Goal: Task Accomplishment & Management: Use online tool/utility

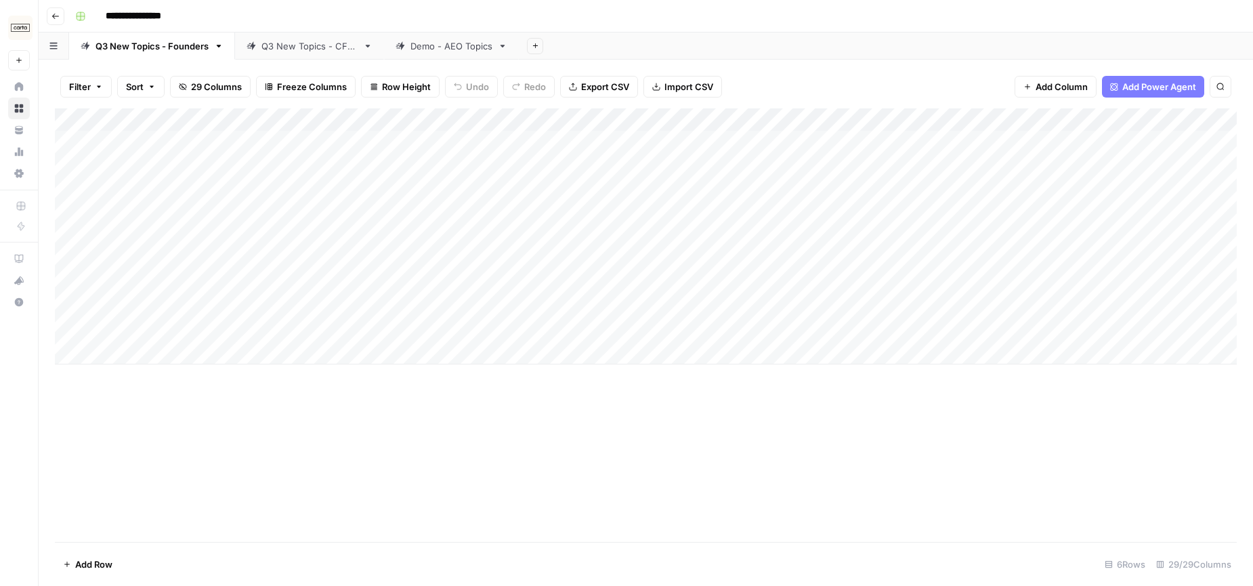
click at [289, 51] on div "Q3 New Topics - CFOs" at bounding box center [309, 46] width 96 height 14
click at [537, 424] on div "Add Column" at bounding box center [646, 289] width 1182 height 362
click at [566, 423] on div "Add Column" at bounding box center [646, 289] width 1182 height 362
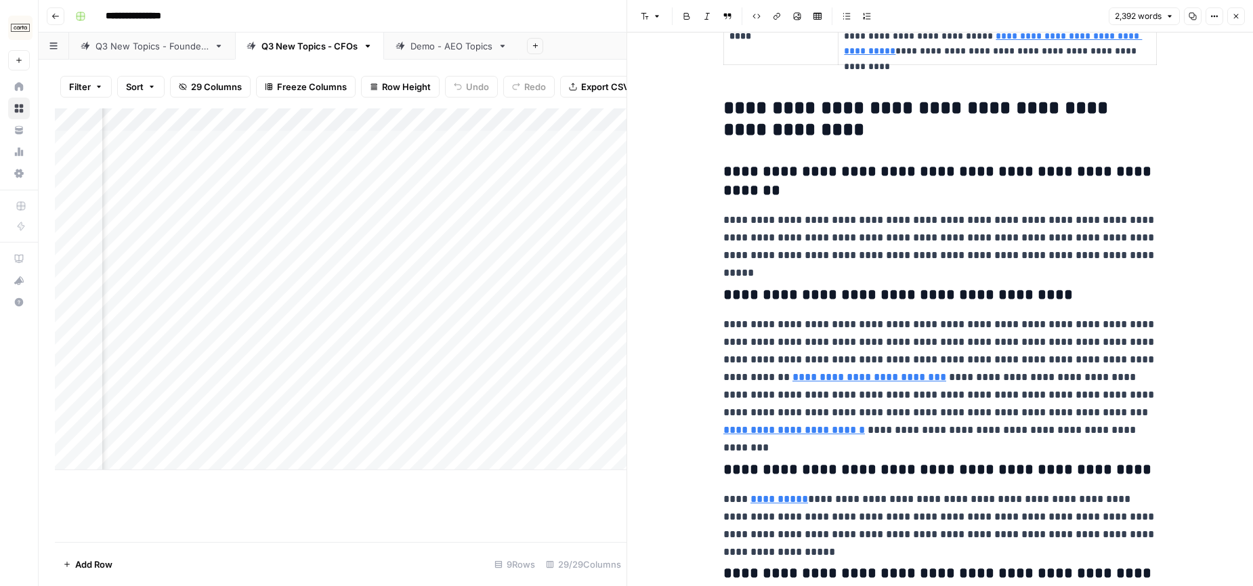
scroll to position [4716, 0]
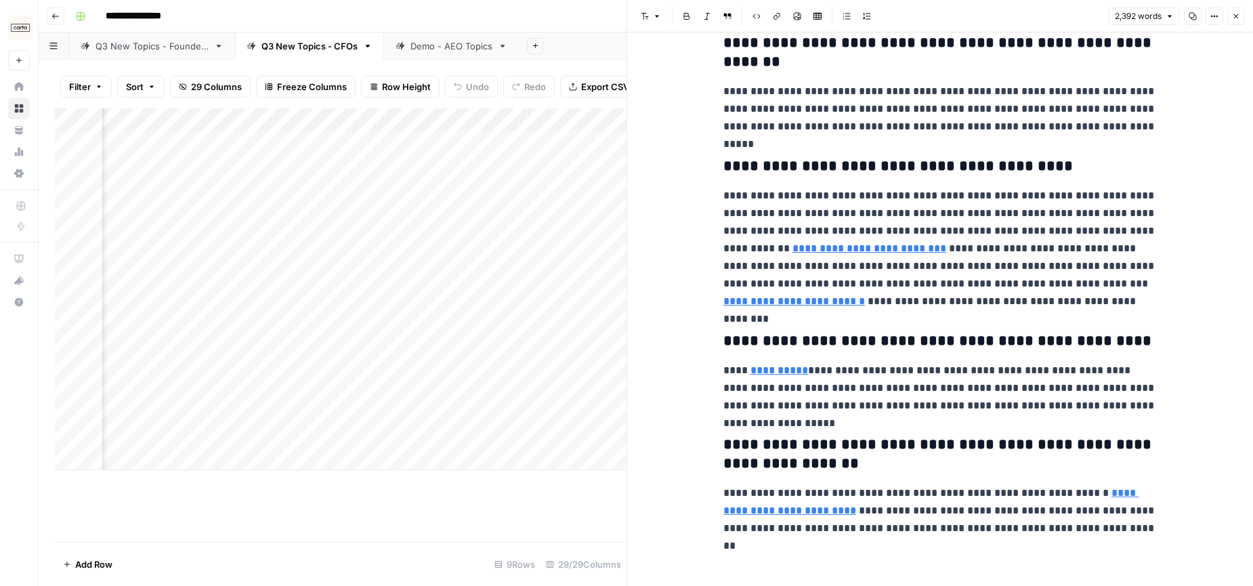
click at [1236, 15] on icon "button" at bounding box center [1236, 16] width 8 height 8
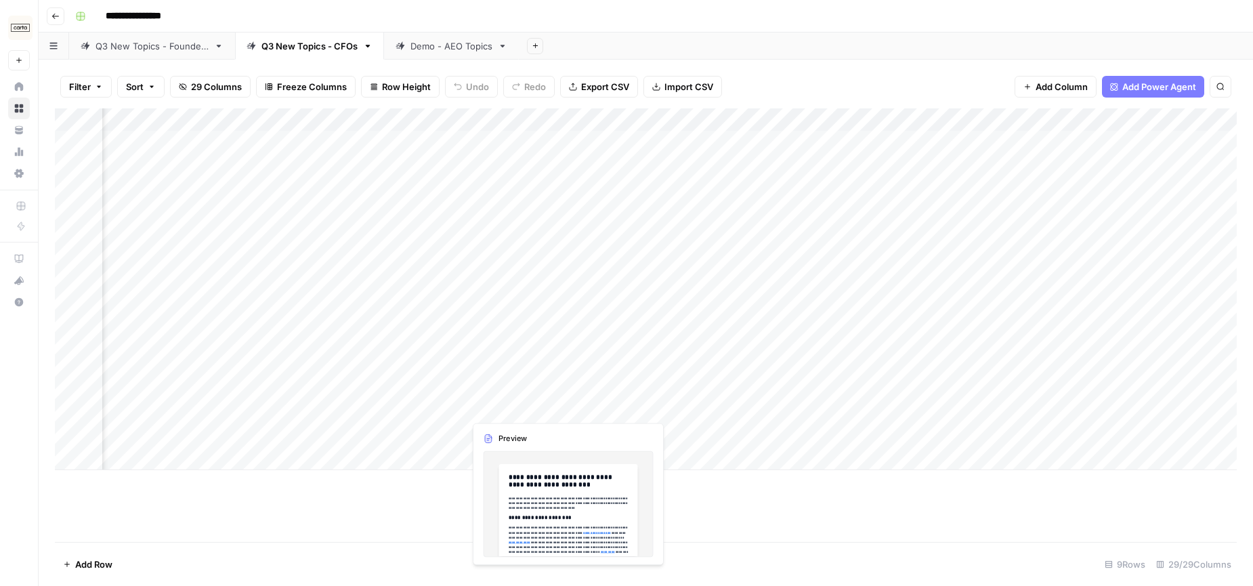
click at [528, 386] on div "Add Column" at bounding box center [646, 289] width 1182 height 362
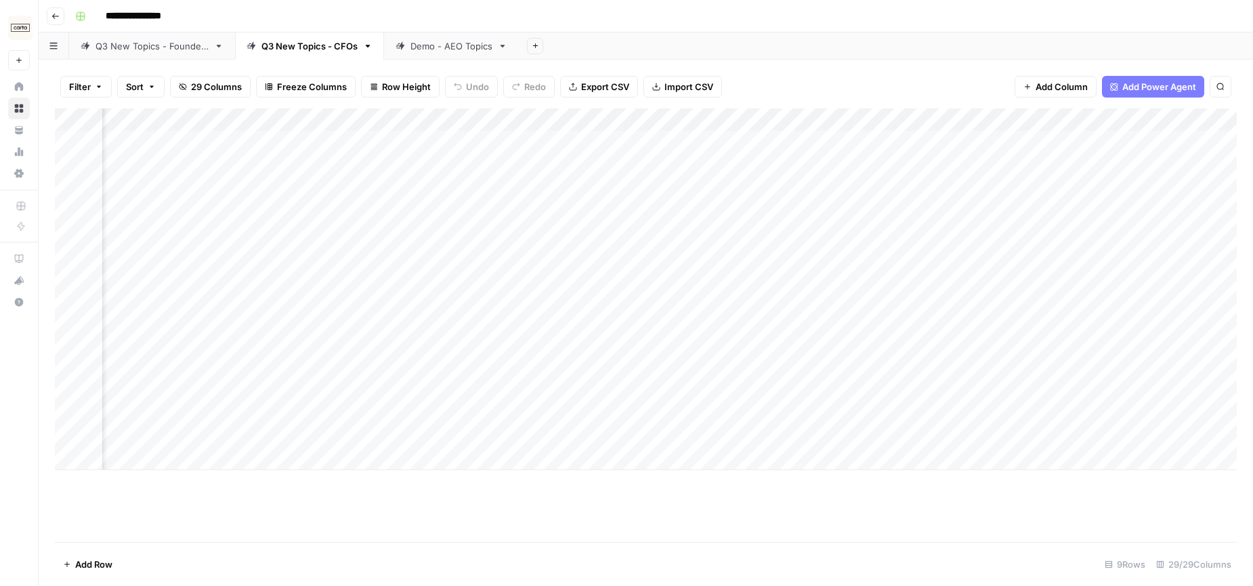
click at [562, 386] on div "Add Column" at bounding box center [646, 289] width 1182 height 362
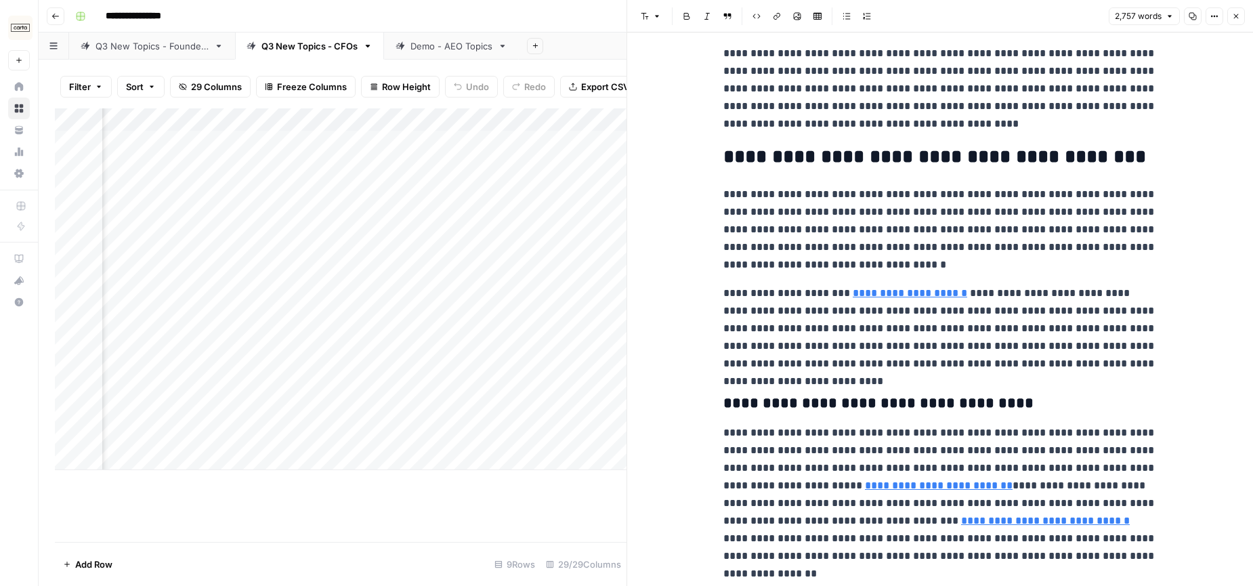
scroll to position [4009, 0]
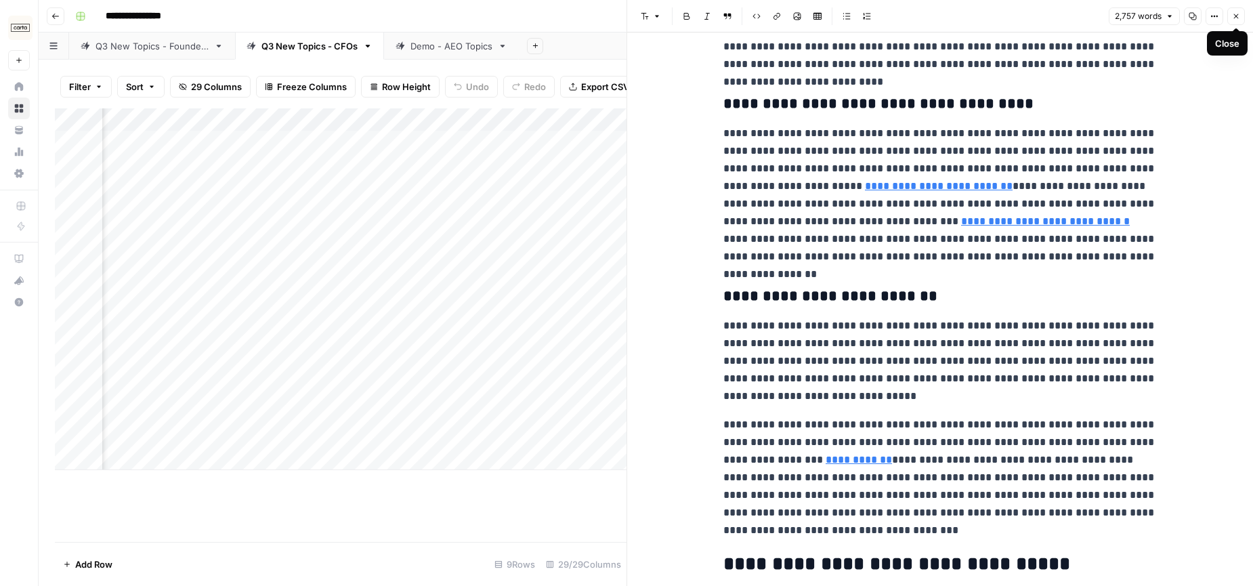
type input "[URL][DOMAIN_NAME]"
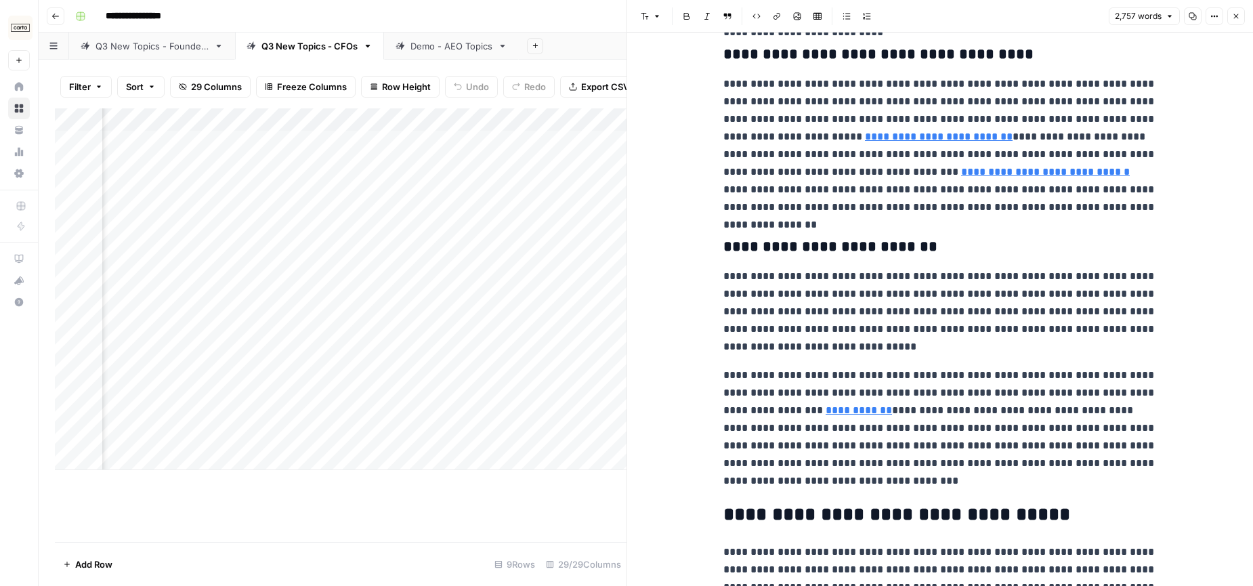
scroll to position [4358, 0]
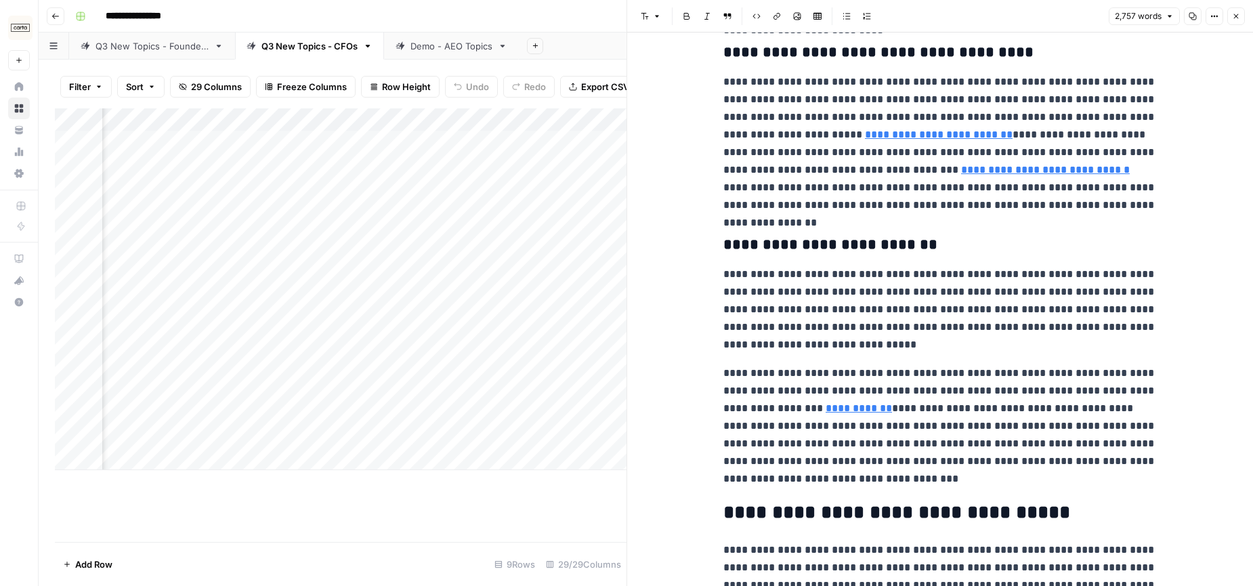
drag, startPoint x: 1233, startPoint y: 14, endPoint x: 1197, endPoint y: 5, distance: 37.0
click at [1233, 14] on icon "button" at bounding box center [1236, 16] width 8 height 8
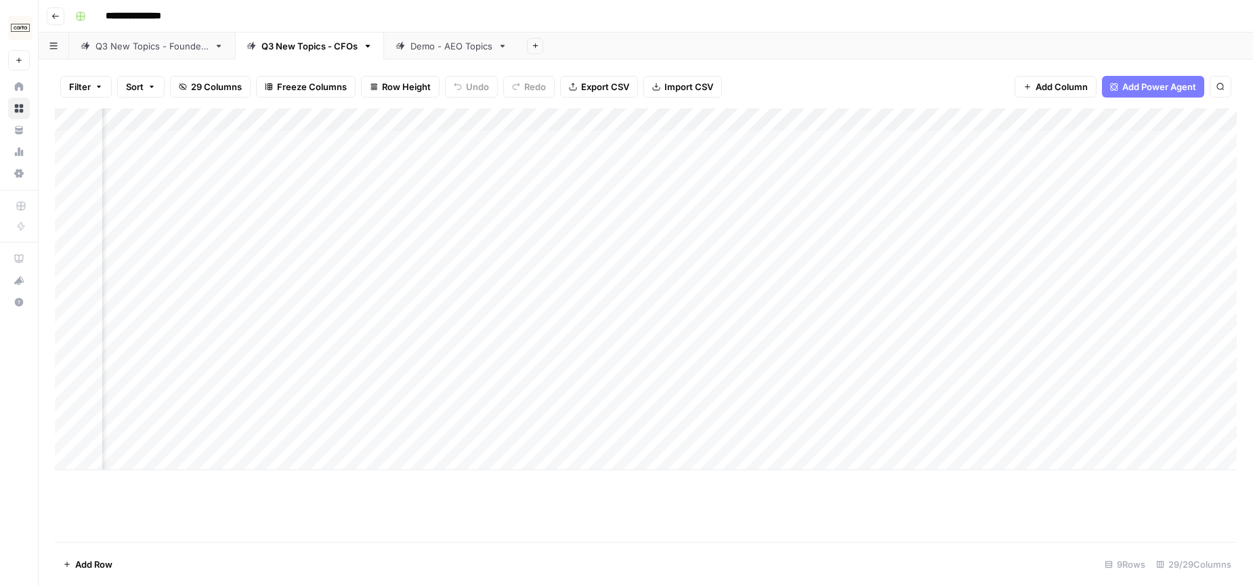
click at [465, 48] on div "Demo - AEO Topics" at bounding box center [452, 46] width 82 height 14
click at [945, 9] on div "**********" at bounding box center [655, 16] width 1170 height 22
click at [298, 45] on div "Q3 New Topics - CFOs" at bounding box center [309, 46] width 96 height 14
click at [151, 47] on div "Q3 New Topics - Founders" at bounding box center [152, 46] width 113 height 14
click at [800, 26] on header "**********" at bounding box center [646, 16] width 1215 height 33
